Goal: Task Accomplishment & Management: Manage account settings

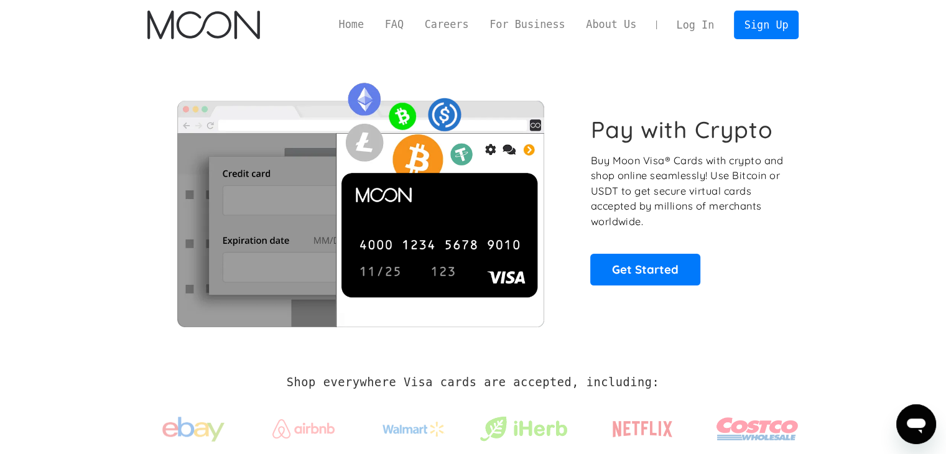
click at [698, 28] on link "Log In" at bounding box center [695, 24] width 58 height 27
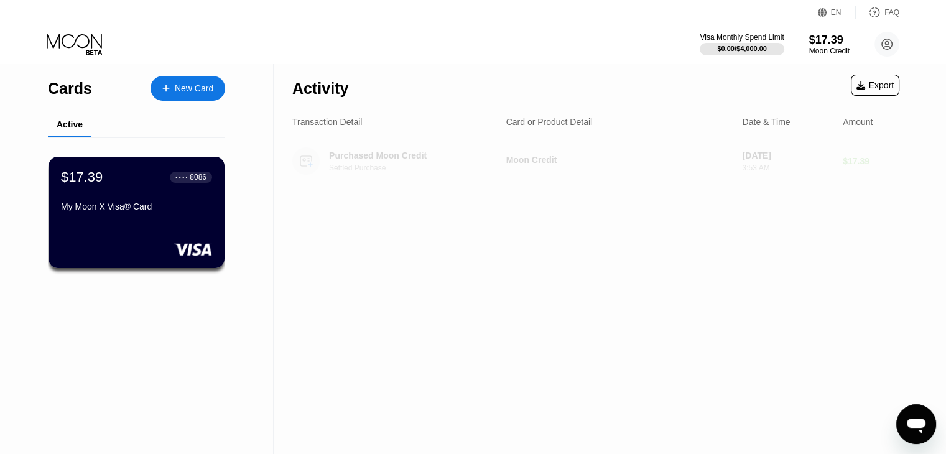
click at [522, 162] on div "Moon Credit" at bounding box center [619, 160] width 226 height 10
click at [371, 162] on div "Purchased Moon Credit Settled Purchase" at bounding box center [420, 161] width 183 height 22
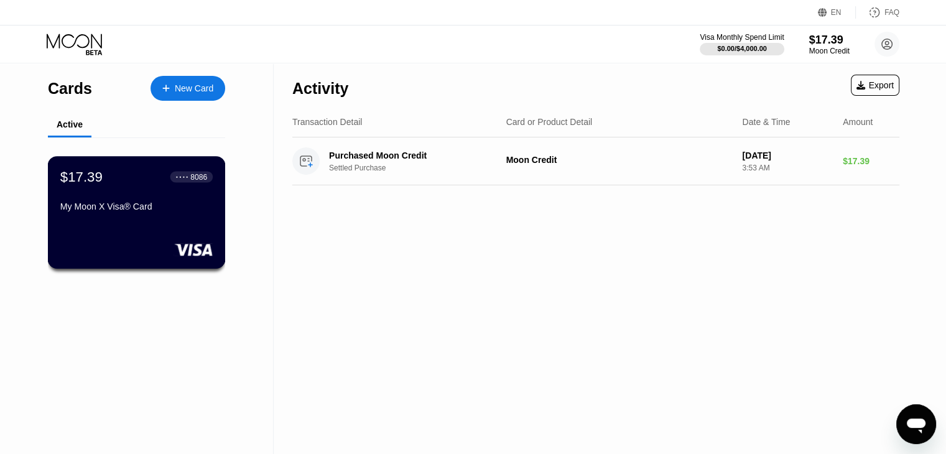
click at [154, 227] on div "$17.39 ● ● ● ● 8086 My Moon X Visa® Card" at bounding box center [137, 212] width 178 height 113
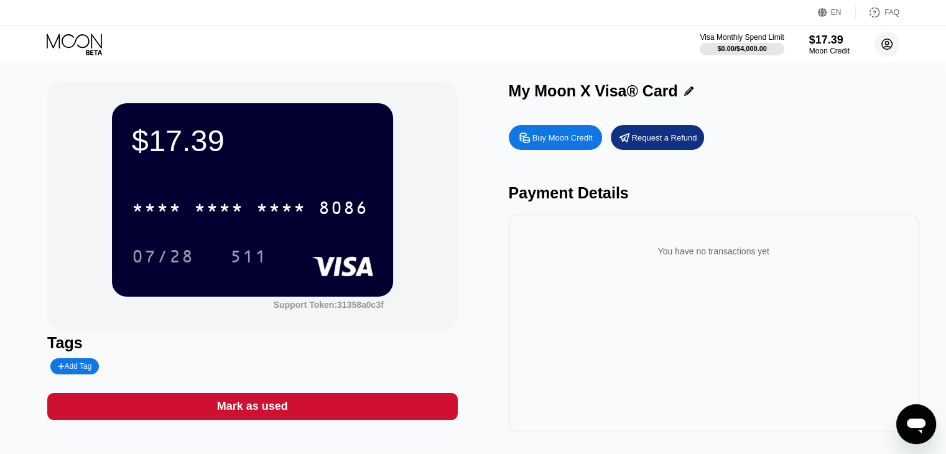
click at [883, 42] on circle at bounding box center [886, 44] width 25 height 25
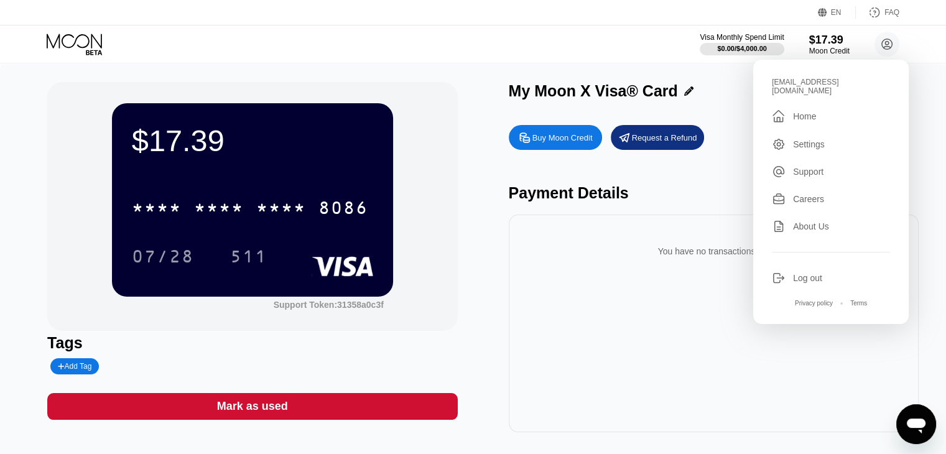
click at [799, 139] on div "Settings" at bounding box center [809, 144] width 32 height 10
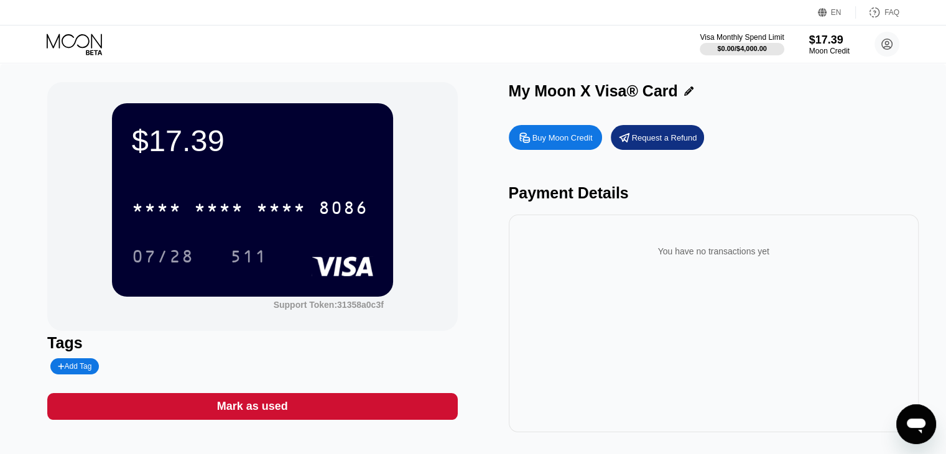
click at [730, 313] on div "You have no transactions yet" at bounding box center [714, 323] width 410 height 218
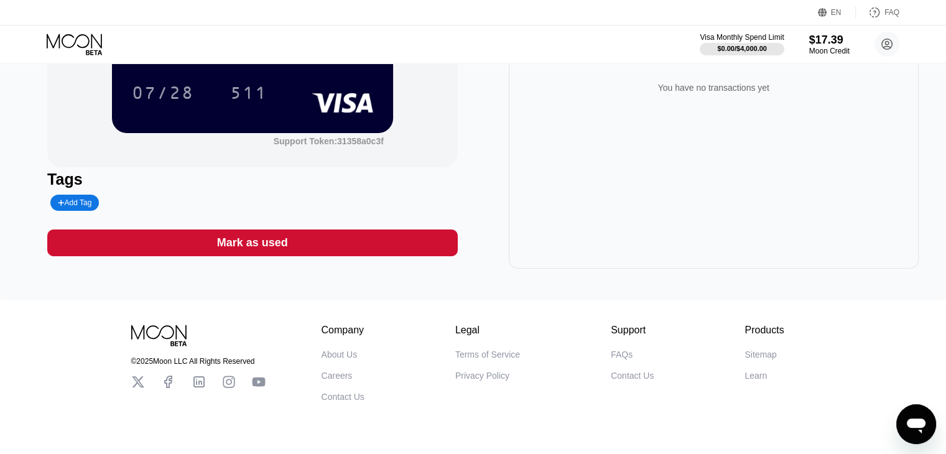
scroll to position [142, 0]
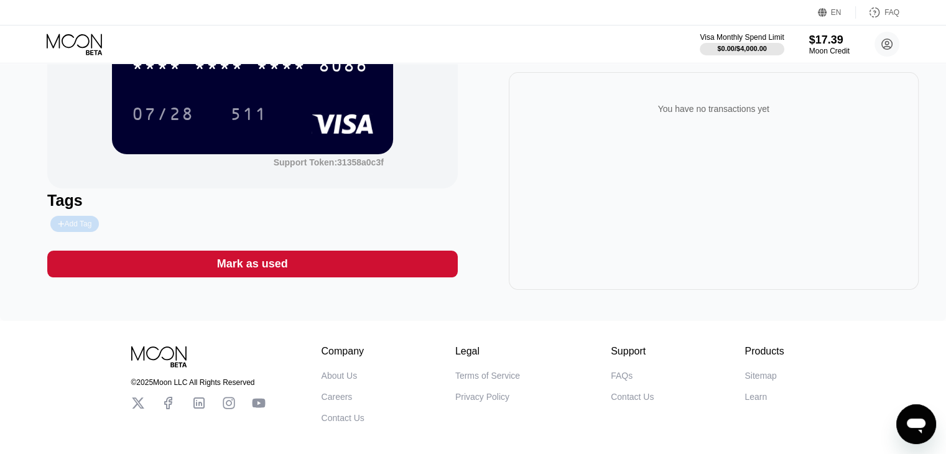
click at [70, 228] on div "Add Tag" at bounding box center [75, 223] width 34 height 9
click at [102, 228] on input "text" at bounding box center [105, 223] width 95 height 9
click at [410, 213] on div "Tags" at bounding box center [252, 211] width 410 height 40
click at [172, 224] on icon at bounding box center [175, 223] width 7 height 7
click at [262, 222] on div "Add Tag" at bounding box center [187, 224] width 281 height 16
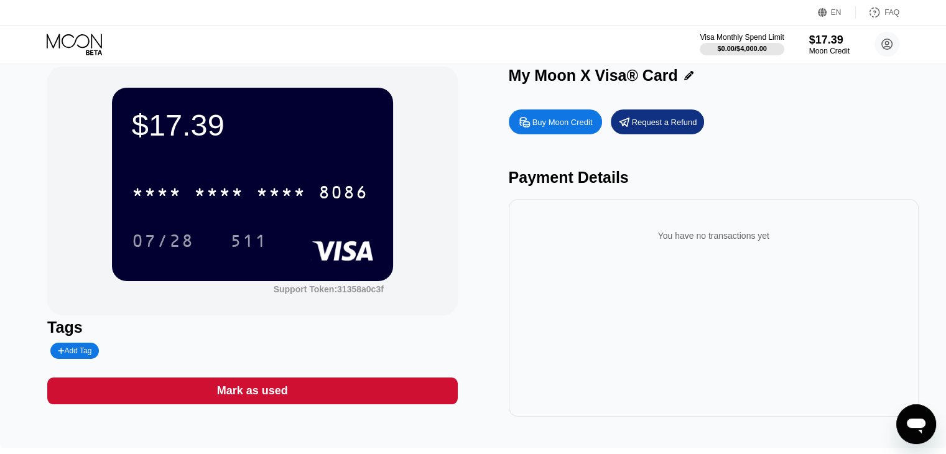
scroll to position [0, 0]
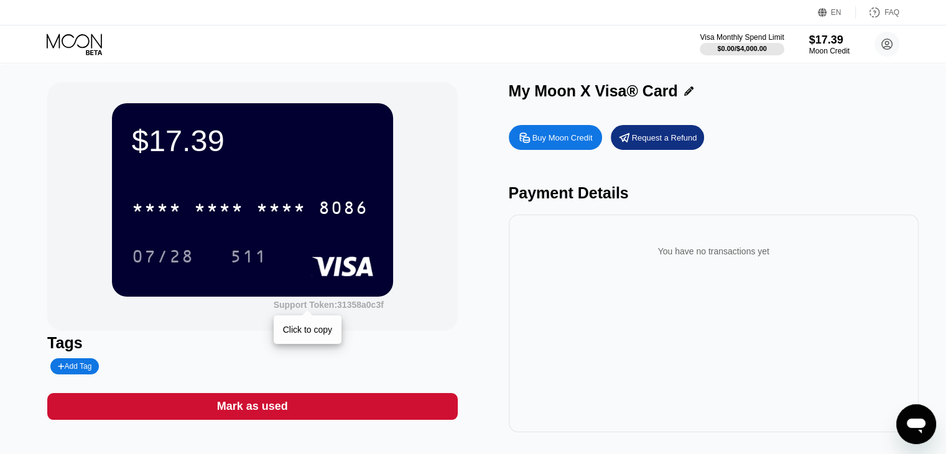
click at [357, 308] on div "Support Token: 31358a0c3f" at bounding box center [329, 305] width 110 height 10
click at [94, 42] on icon at bounding box center [76, 45] width 58 height 22
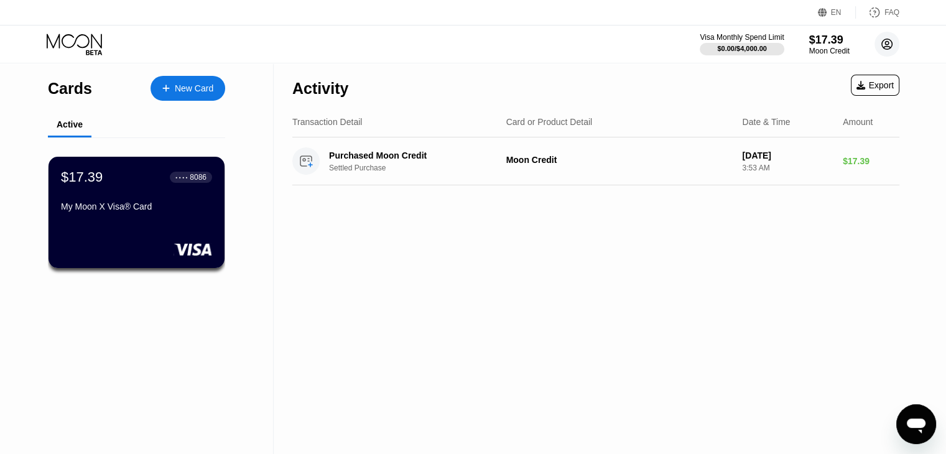
click at [886, 42] on circle at bounding box center [886, 44] width 25 height 25
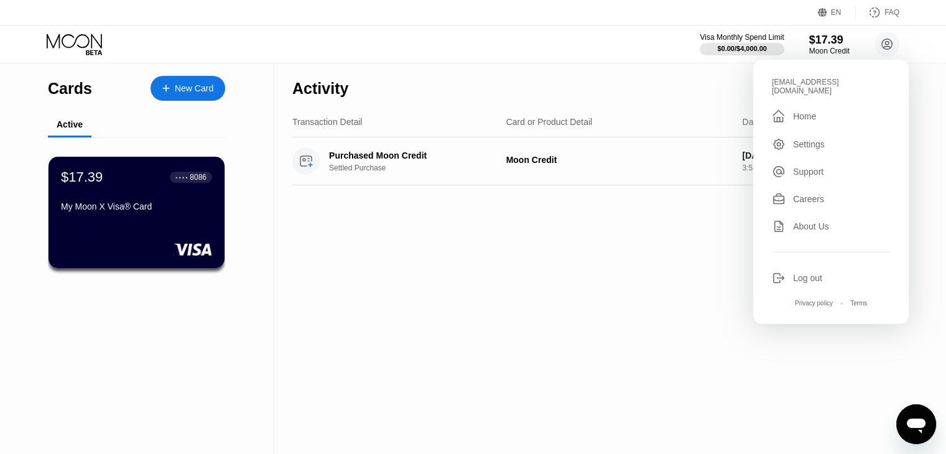
click at [808, 139] on div "Settings" at bounding box center [809, 144] width 32 height 10
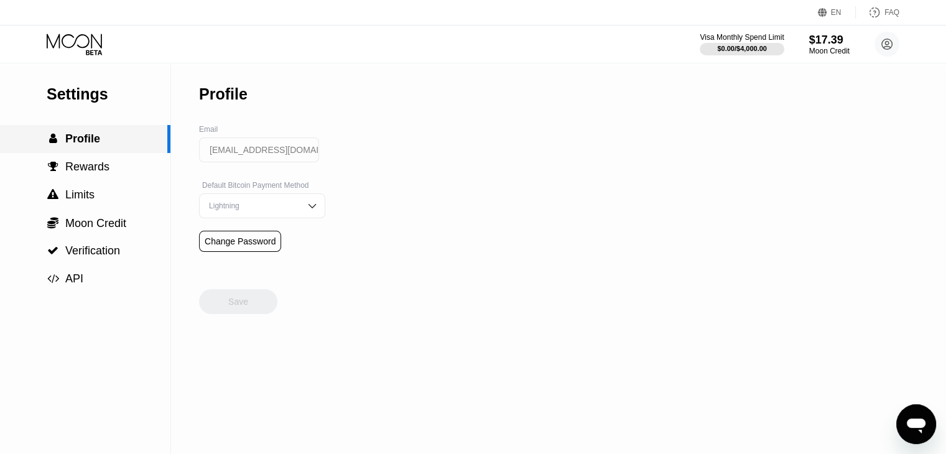
click at [73, 142] on span "Profile" at bounding box center [82, 138] width 35 height 12
click at [287, 152] on input "rolesh0430@gmail.com" at bounding box center [259, 149] width 120 height 25
click at [271, 188] on div "Default Bitcoin Payment Method" at bounding box center [262, 185] width 126 height 9
click at [306, 210] on img at bounding box center [312, 206] width 12 height 12
click at [413, 232] on div "Settings  Profile  Rewards  Limits  Moon Credit  Verification  API Profil…" at bounding box center [473, 258] width 946 height 390
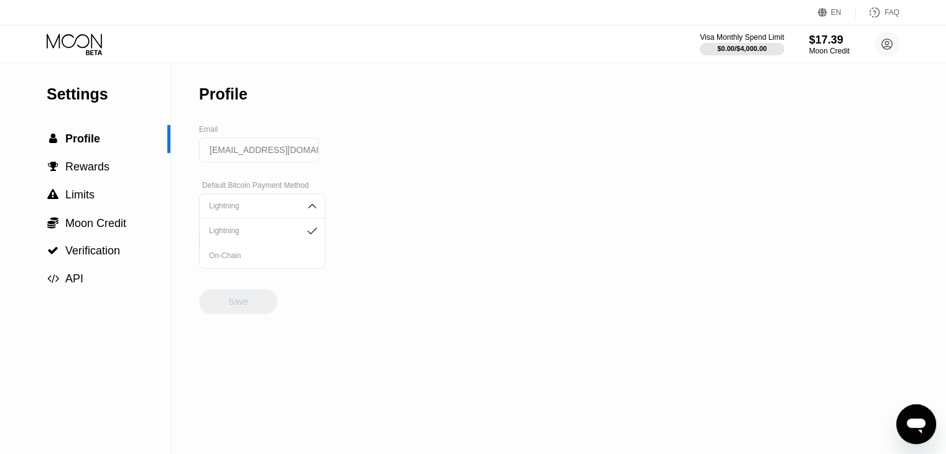
click at [380, 277] on div "Settings  Profile  Rewards  Limits  Moon Credit  Verification  API Profil…" at bounding box center [473, 258] width 946 height 390
click at [109, 170] on div " Rewards" at bounding box center [85, 166] width 170 height 13
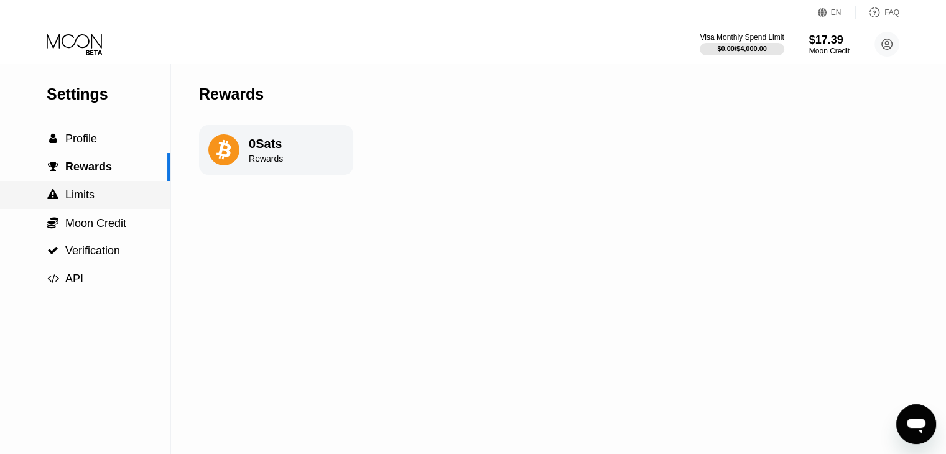
click at [115, 198] on div " Limits" at bounding box center [85, 194] width 170 height 13
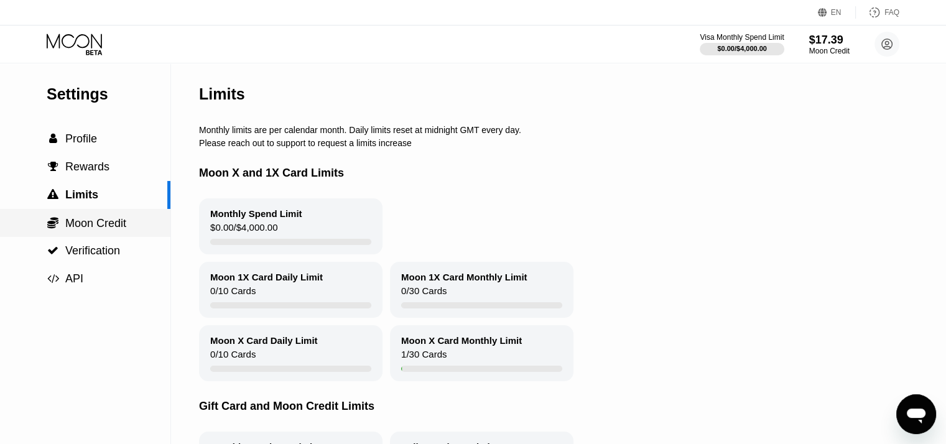
click at [131, 228] on div " Moon Credit" at bounding box center [85, 223] width 170 height 14
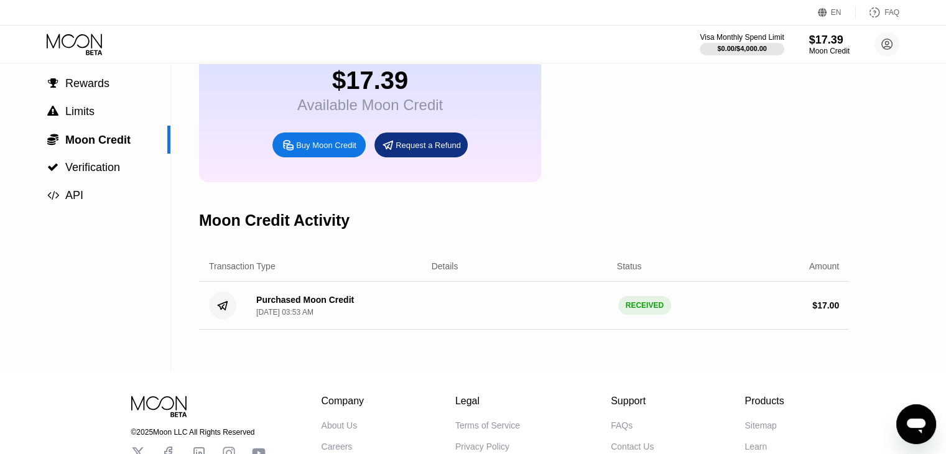
scroll to position [62, 0]
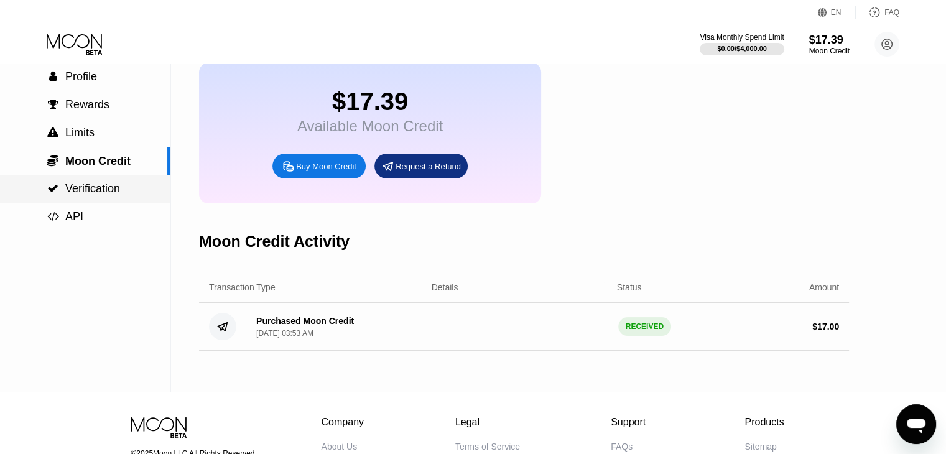
click at [101, 192] on span "Verification" at bounding box center [92, 188] width 55 height 12
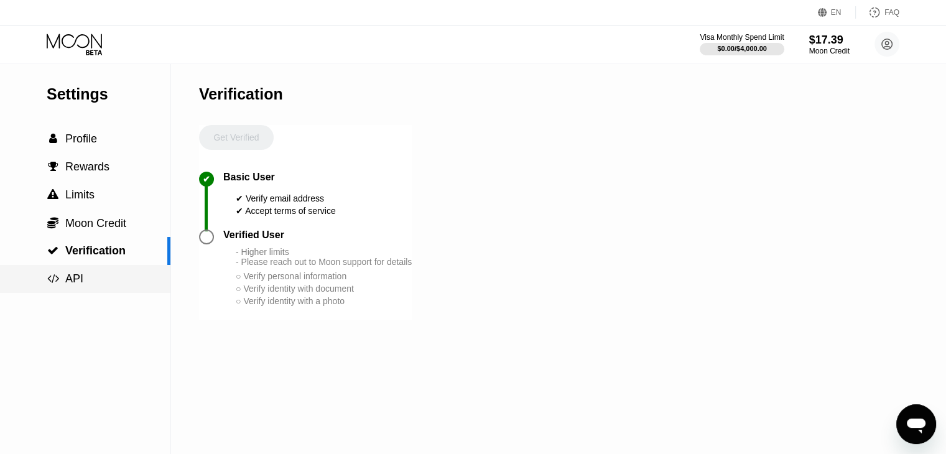
click at [57, 283] on span "" at bounding box center [53, 278] width 12 height 11
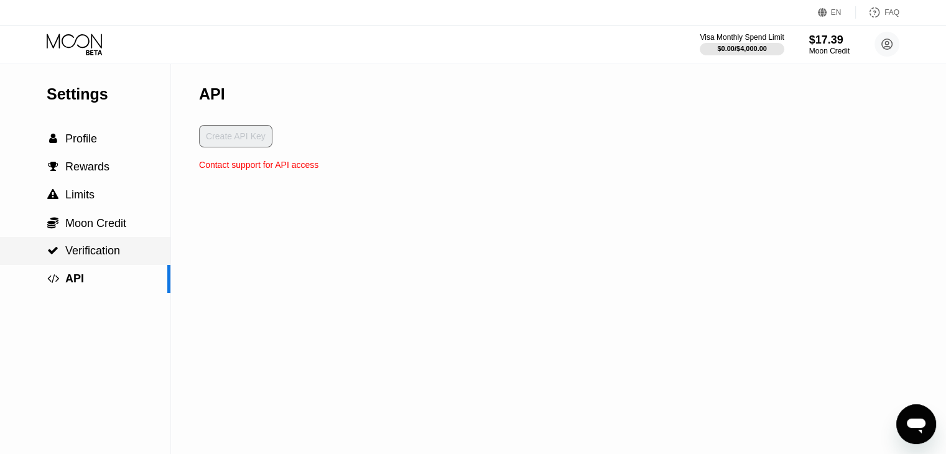
click at [114, 254] on span "Verification" at bounding box center [92, 250] width 55 height 12
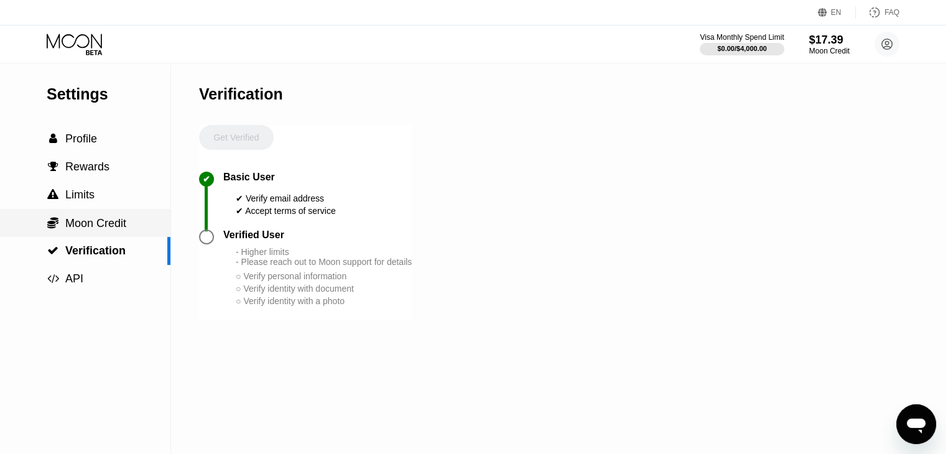
click at [113, 229] on span "Moon Credit" at bounding box center [95, 223] width 61 height 12
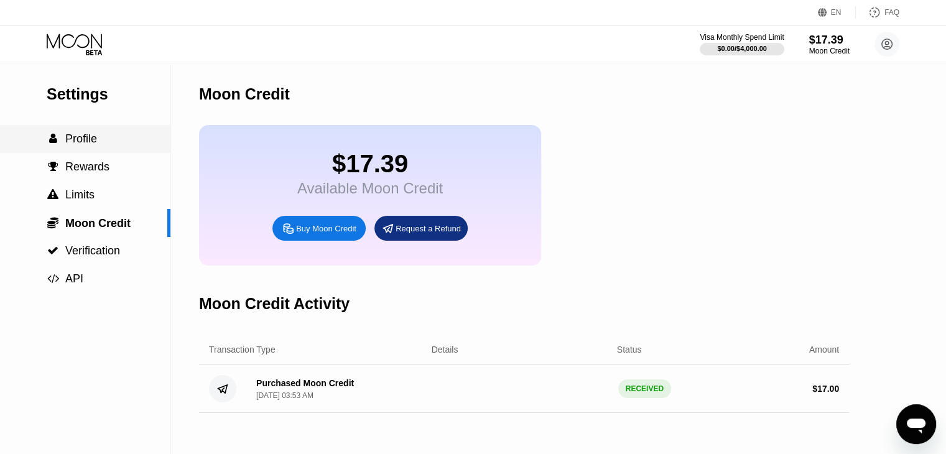
click at [80, 145] on span "Profile" at bounding box center [81, 138] width 32 height 12
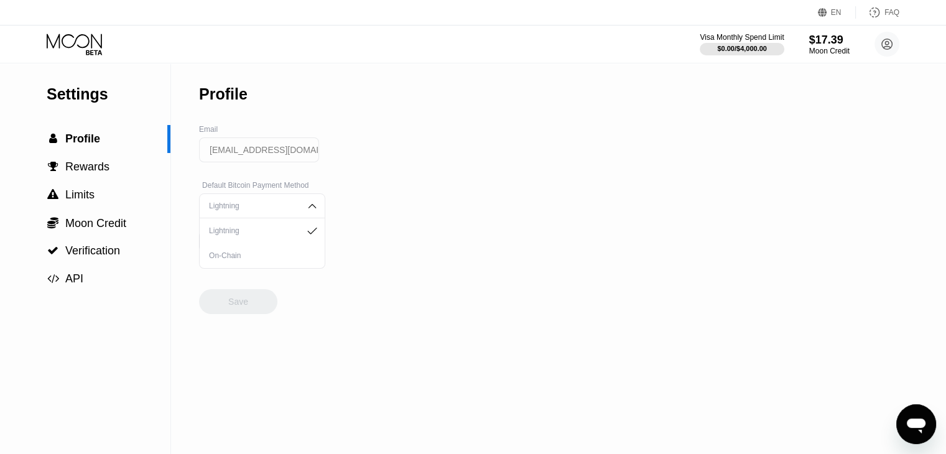
click at [437, 200] on div "Settings  Profile  Rewards  Limits  Moon Credit  Verification  API Profil…" at bounding box center [473, 258] width 946 height 390
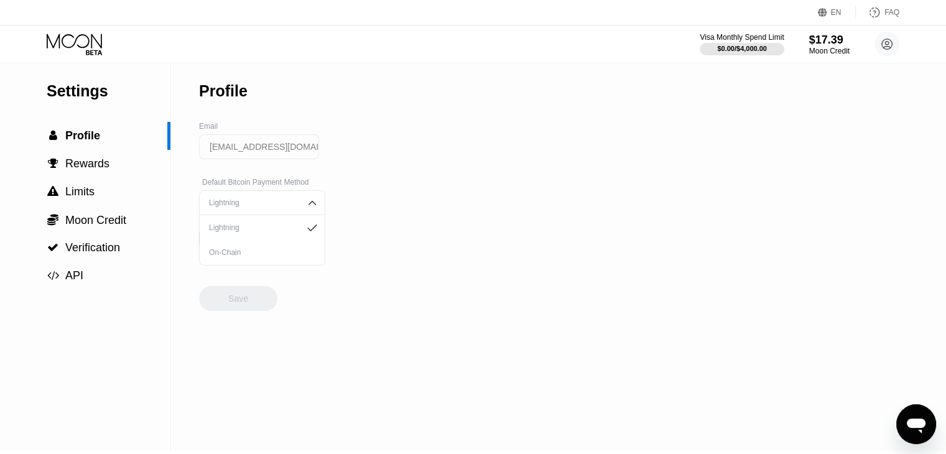
scroll to position [2, 0]
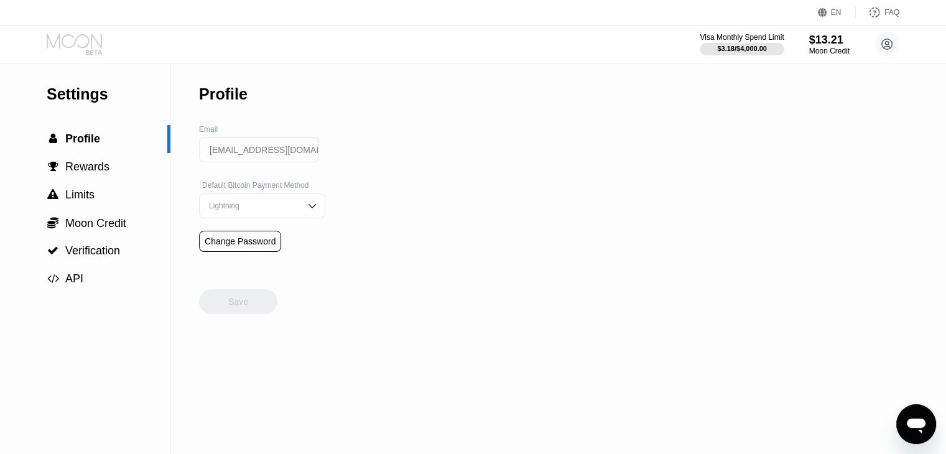
click at [60, 45] on icon at bounding box center [74, 41] width 55 height 14
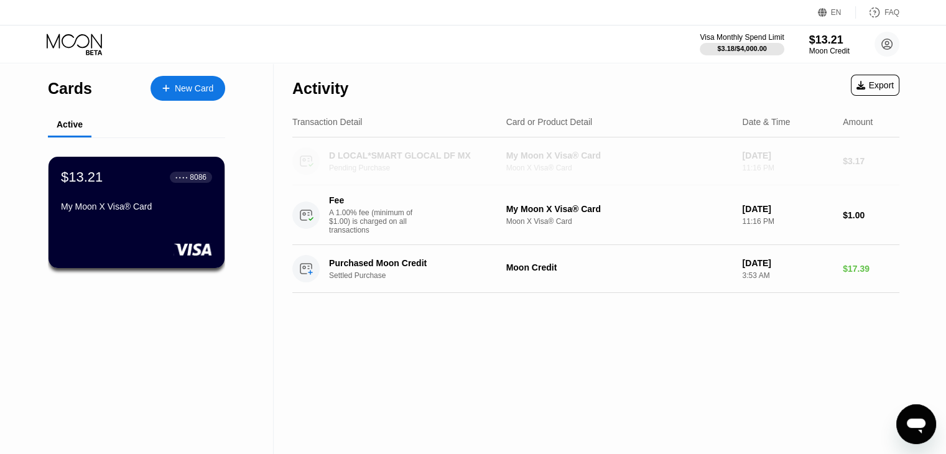
click at [426, 157] on div "D LOCAL*SMART GLOCAL DF MX" at bounding box center [414, 155] width 170 height 10
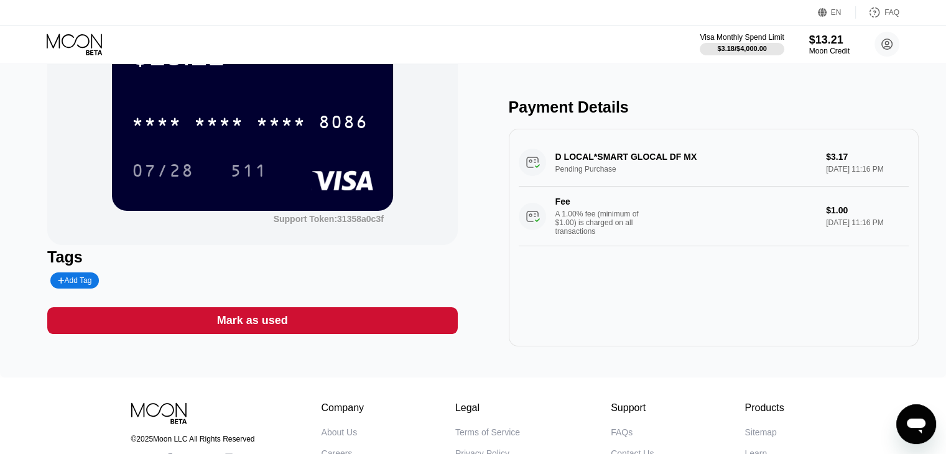
scroll to position [80, 0]
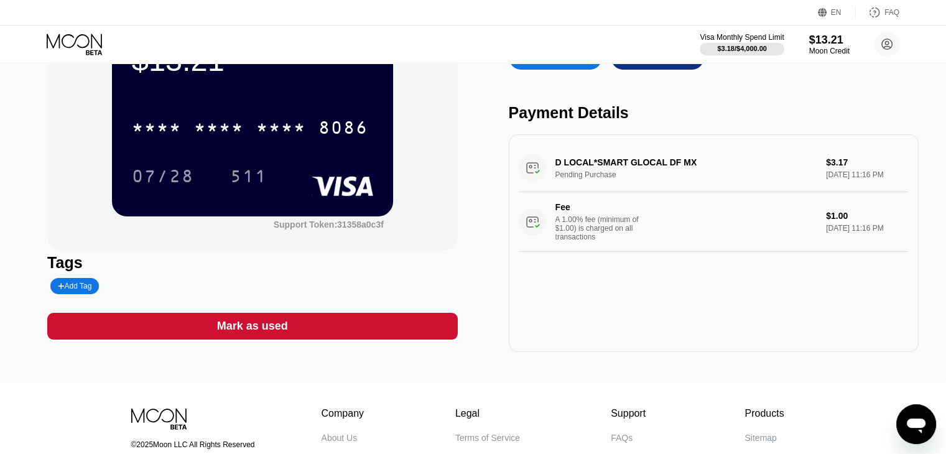
click at [713, 177] on div "D LOCAL*SMART GLOCAL DF MX Pending Purchase $3.17 Aug 19, 2025 11:16 PM Fee A 1…" at bounding box center [713, 198] width 390 height 108
click at [641, 166] on div "D LOCAL*SMART GLOCAL DF MX Pending Purchase $3.17 Aug 19, 2025 11:16 PM Fee A 1…" at bounding box center [713, 198] width 390 height 108
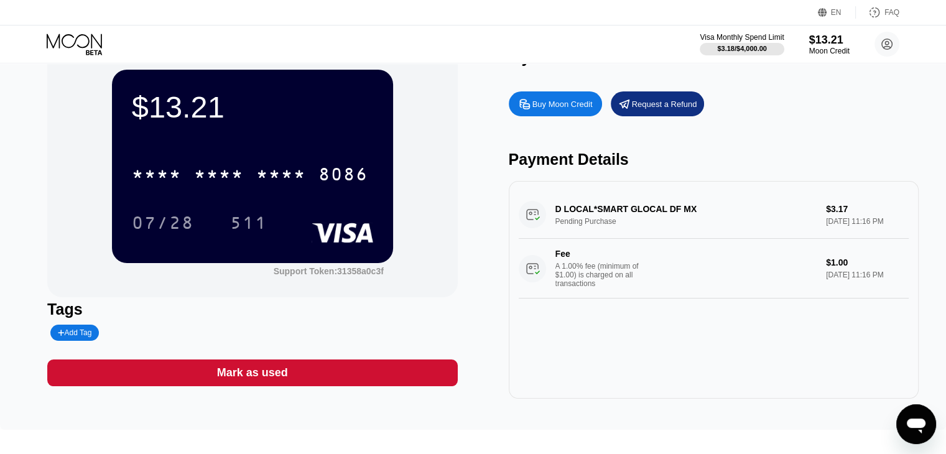
scroll to position [0, 0]
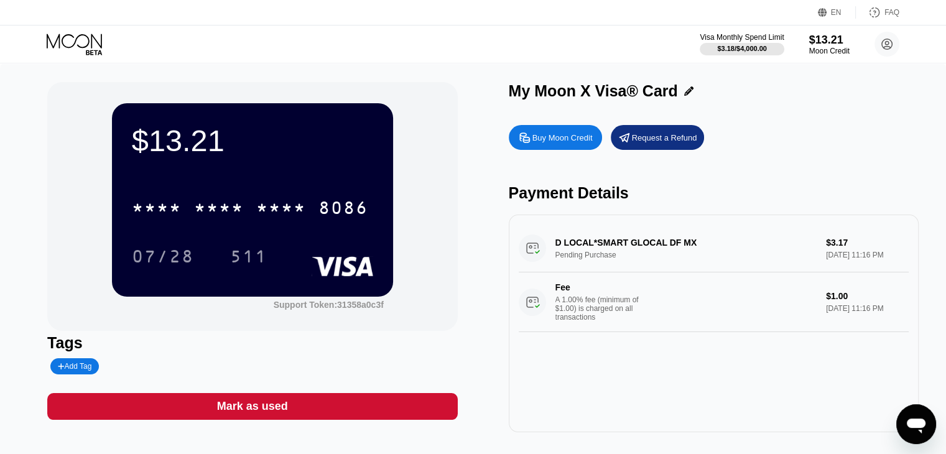
click at [878, 260] on div "D LOCAL*SMART GLOCAL DF MX Pending Purchase $3.17 Aug 19, 2025 11:16 PM Fee A 1…" at bounding box center [713, 278] width 390 height 108
click at [878, 262] on div "D LOCAL*SMART GLOCAL DF MX Pending Purchase $3.17 Aug 19, 2025 11:16 PM Fee A 1…" at bounding box center [713, 278] width 390 height 108
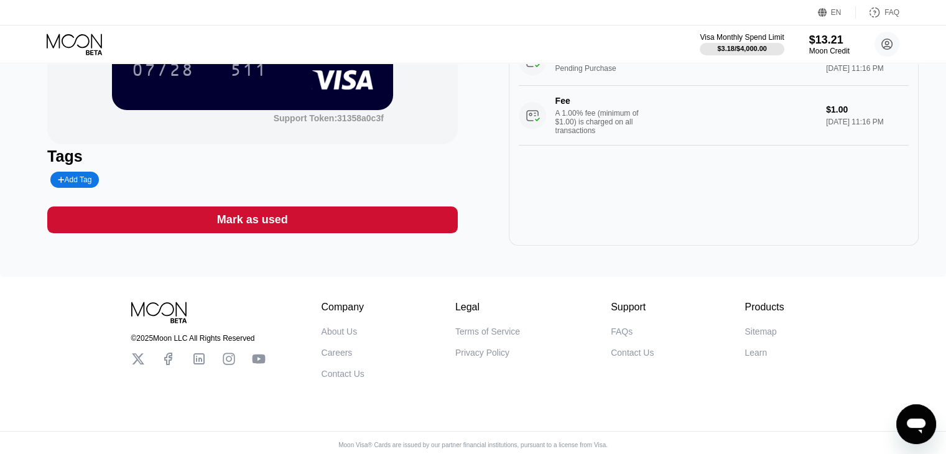
scroll to position [205, 0]
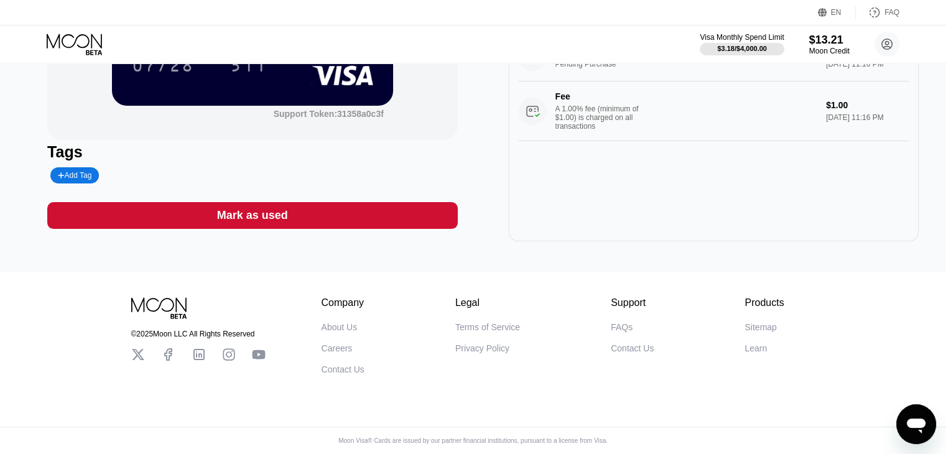
click at [890, 39] on circle at bounding box center [886, 44] width 25 height 25
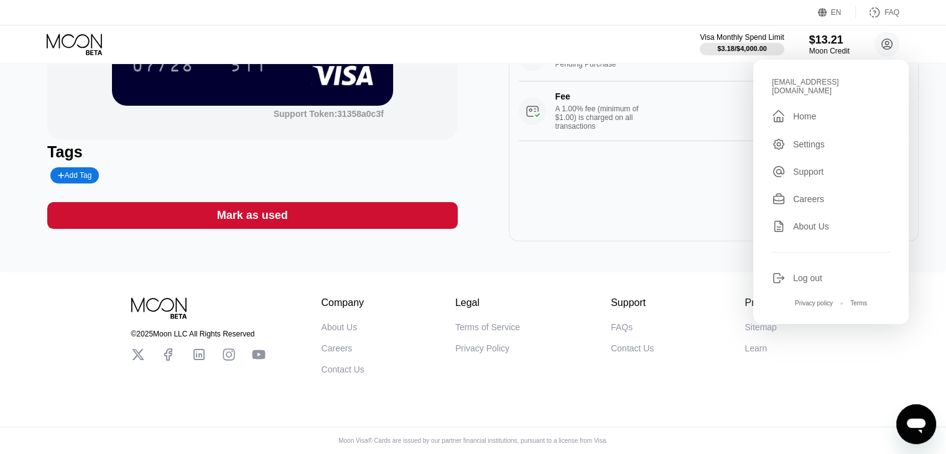
click at [791, 271] on div "Log out" at bounding box center [830, 278] width 118 height 14
